Goal: Find specific page/section: Find specific page/section

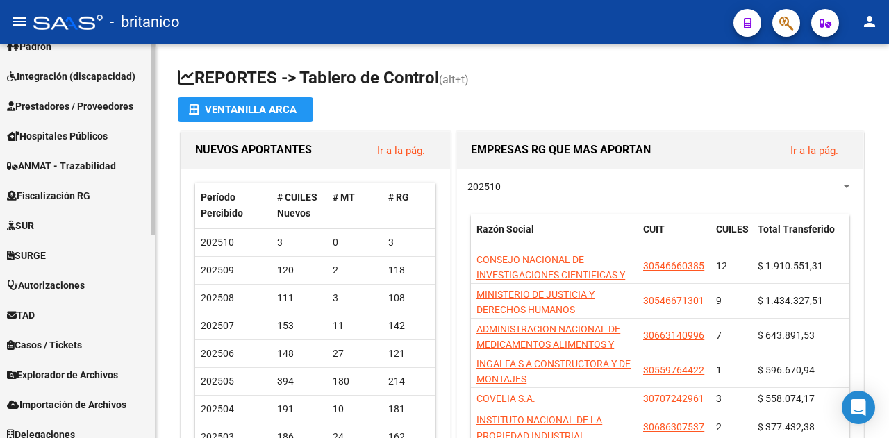
scroll to position [417, 0]
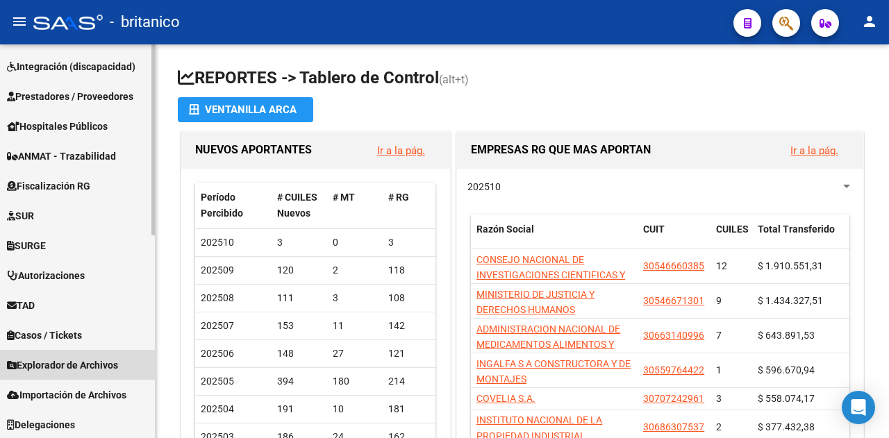
click at [82, 366] on span "Explorador de Archivos" at bounding box center [62, 365] width 111 height 15
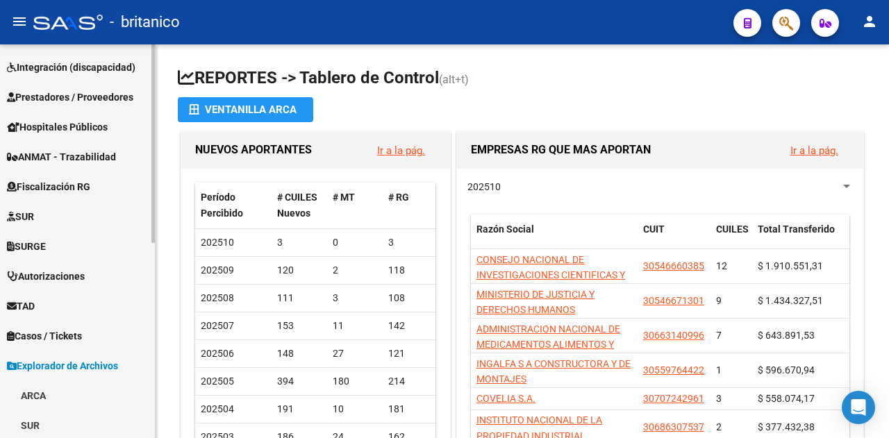
scroll to position [387, 0]
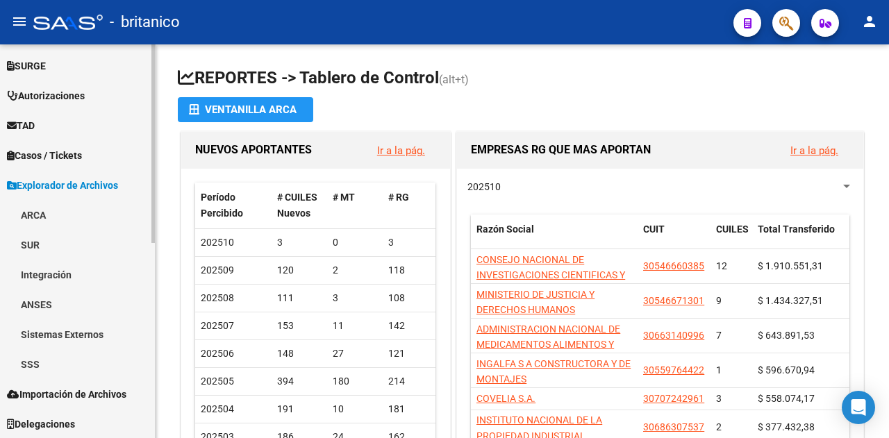
click at [49, 367] on link "SSS" at bounding box center [77, 364] width 155 height 30
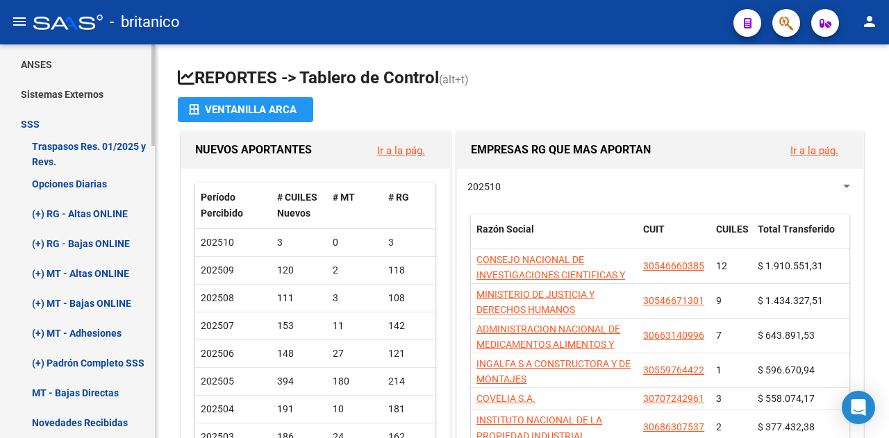
scroll to position [665, 0]
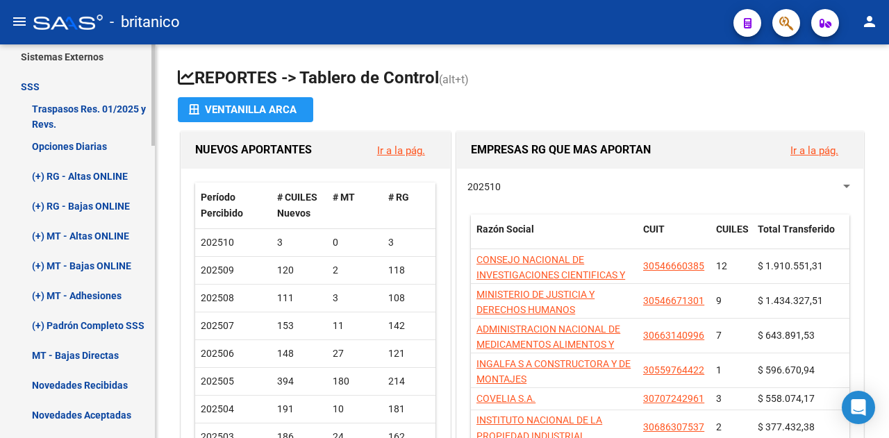
click at [67, 143] on link "Opciones Diarias" at bounding box center [77, 146] width 155 height 30
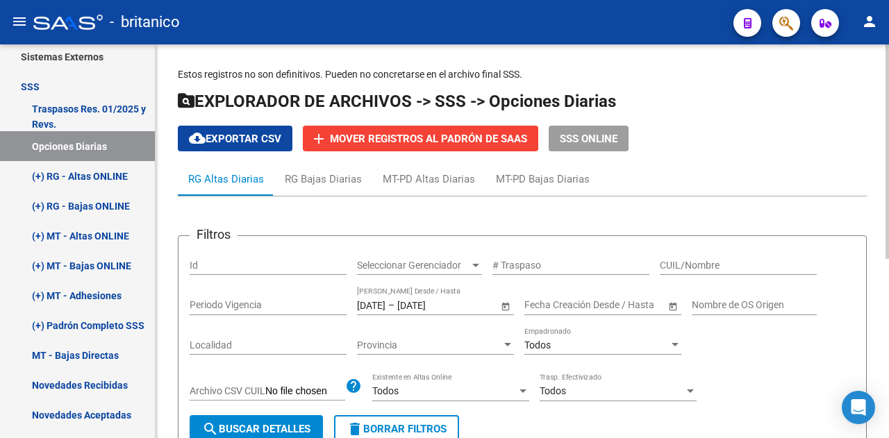
click at [394, 299] on span "–" at bounding box center [391, 305] width 6 height 12
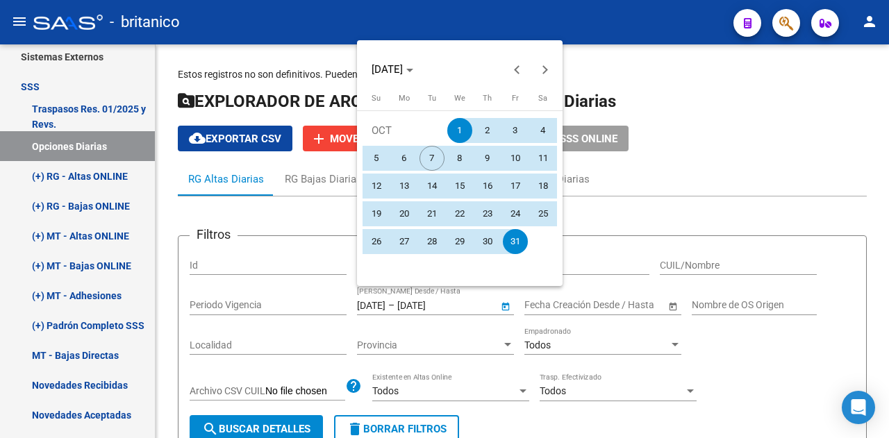
click at [403, 158] on span "6" at bounding box center [404, 158] width 25 height 25
type input "[DATE]"
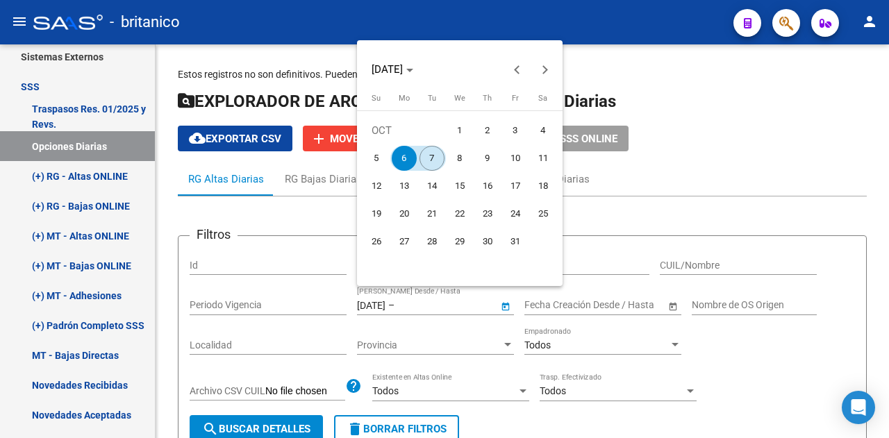
click at [432, 158] on span "7" at bounding box center [431, 158] width 25 height 25
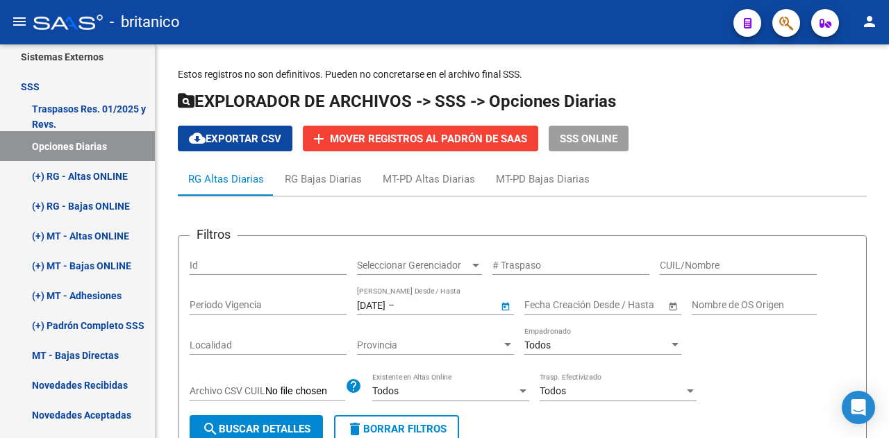
type input "[DATE]"
click at [297, 423] on span "search Buscar Detalles" at bounding box center [256, 429] width 108 height 12
